Goal: Communication & Community: Connect with others

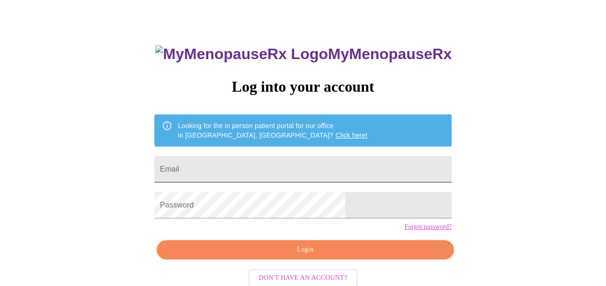
scroll to position [31, 0]
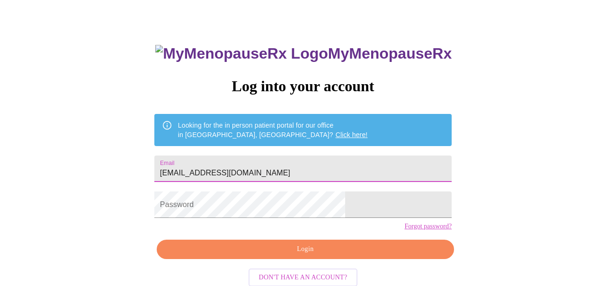
type input "[EMAIL_ADDRESS][DOMAIN_NAME]"
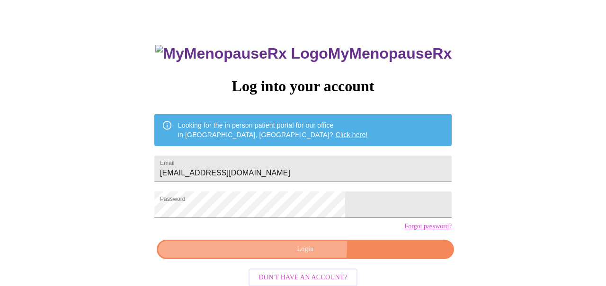
click at [281, 256] on span "Login" at bounding box center [305, 250] width 275 height 12
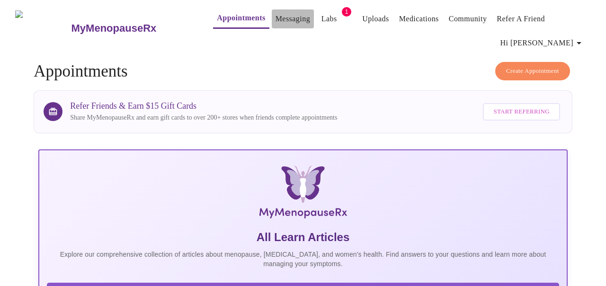
click at [279, 14] on link "Messaging" at bounding box center [292, 18] width 35 height 13
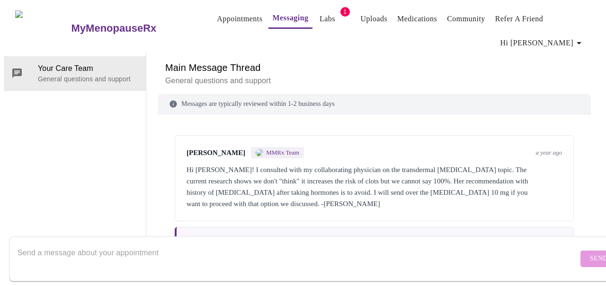
scroll to position [2820, 0]
